Goal: Task Accomplishment & Management: Manage account settings

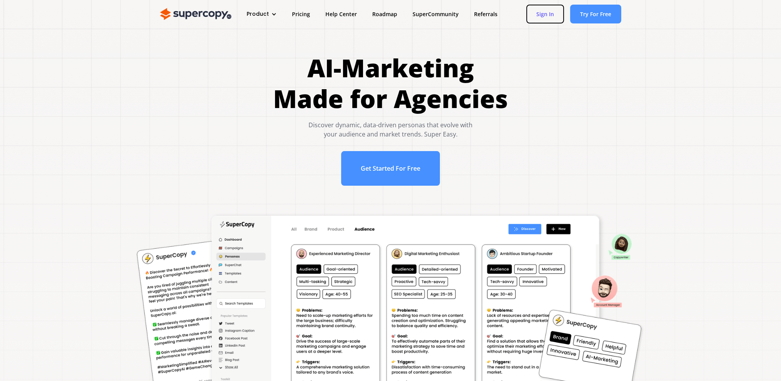
click at [542, 15] on link "Sign In" at bounding box center [545, 14] width 38 height 19
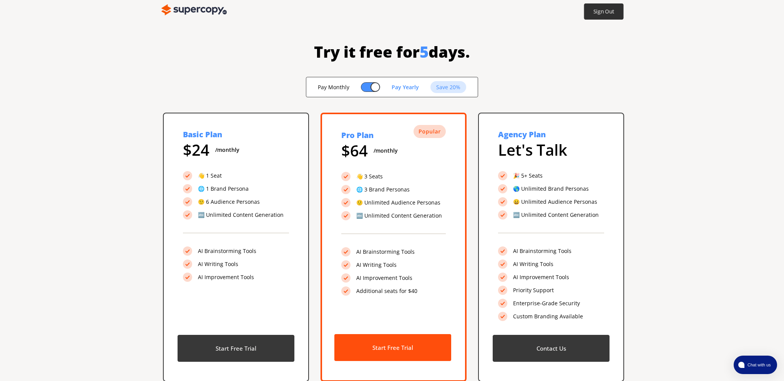
click at [613, 15] on b "Sign Out" at bounding box center [603, 11] width 21 height 7
